Goal: Task Accomplishment & Management: Manage account settings

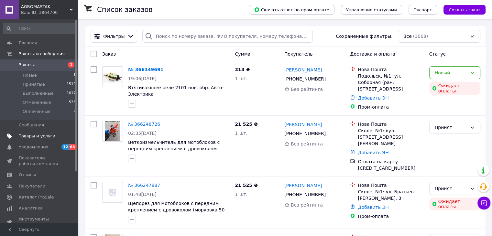
click at [42, 135] on span "Товары и услуги" at bounding box center [37, 136] width 37 height 6
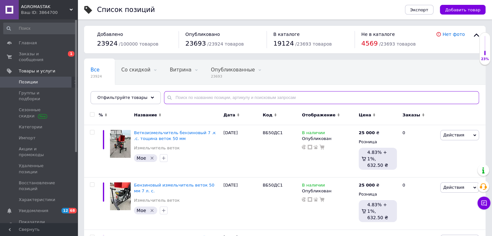
click at [228, 96] on input "text" at bounding box center [321, 97] width 315 height 13
paste input "21816"
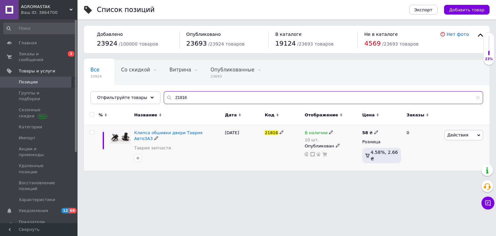
type input "21816"
click at [158, 136] on icon at bounding box center [156, 138] width 4 height 4
click at [213, 152] on div "Клипса обшивки двери Таврия АвтоЗАЗ Таврия запчасти" at bounding box center [177, 148] width 91 height 46
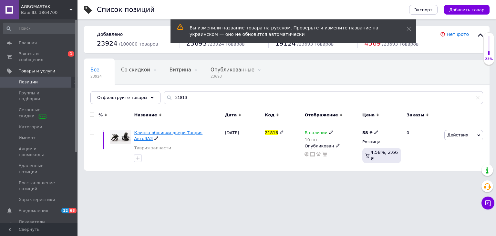
click at [194, 133] on span "Клипса обшивки двери Таврия АвтоЗАЗ" at bounding box center [168, 135] width 69 height 11
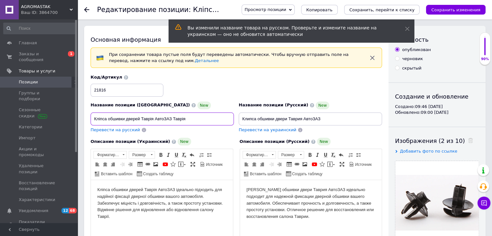
click at [196, 118] on input "Кліпса обшивки дверей Таврія АвтоЗАЗ Таврія" at bounding box center [161, 118] width 143 height 13
type input "Кліпса обшивки дверей Таврія АвтоЗАЗ Таврія 50 шт"
click at [330, 122] on input "Клипса обшивки двери Таврия АвтоЗАЗ" at bounding box center [309, 118] width 143 height 13
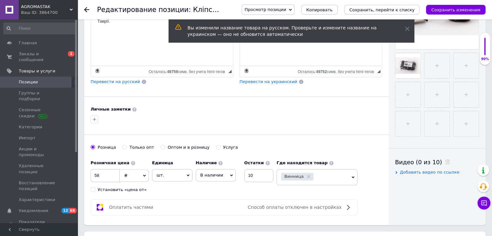
scroll to position [291, 0]
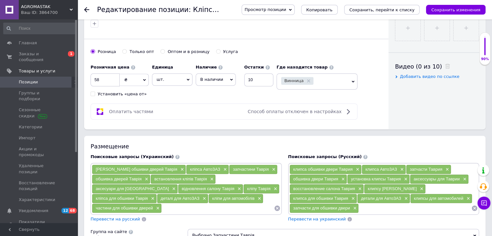
type input "Клипса обшивки двери Таврия АвтоЗАЗ 50 шт"
click at [103, 82] on input "58" at bounding box center [104, 79] width 29 height 13
type input "355"
click at [460, 7] on icon "Сохранить изменения" at bounding box center [455, 9] width 49 height 5
